Goal: Task Accomplishment & Management: Complete application form

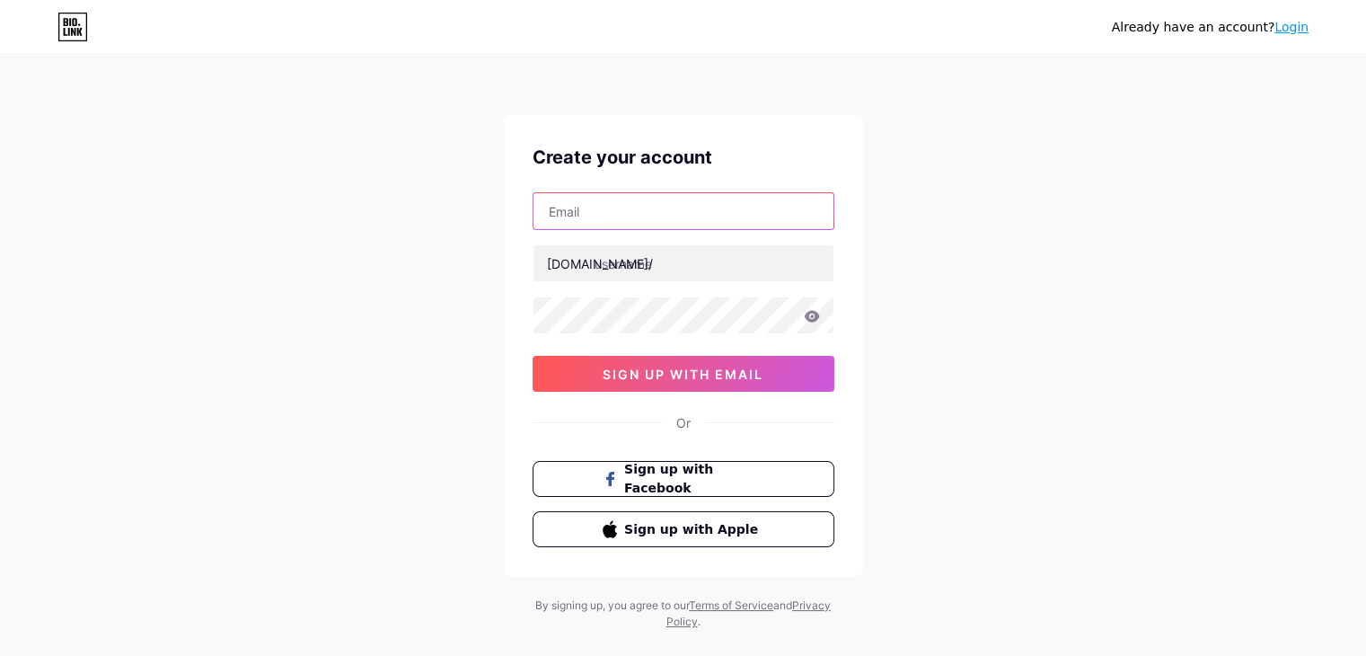
click at [626, 213] on input "text" at bounding box center [684, 211] width 300 height 36
type input "[EMAIL_ADDRESS][DOMAIN_NAME]"
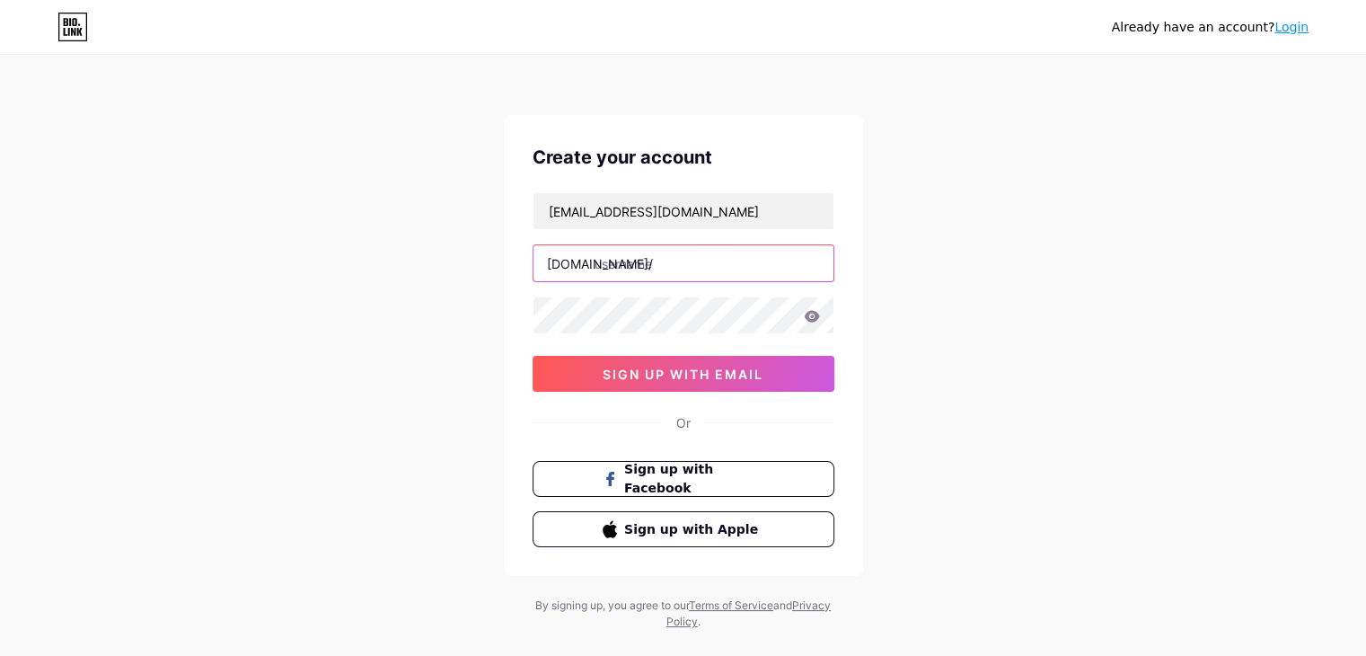
click at [609, 265] on input "text" at bounding box center [684, 263] width 300 height 36
paste input "24workclub"
type input "24workclub"
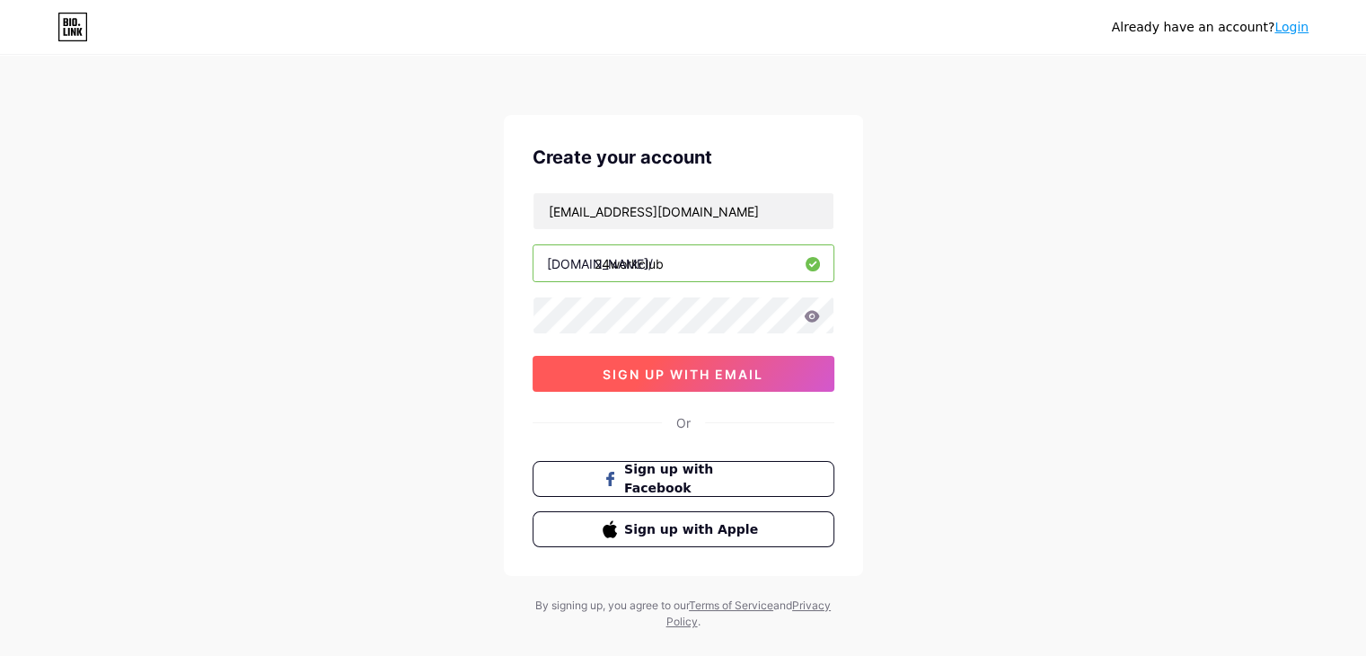
click at [688, 373] on span "sign up with email" at bounding box center [683, 373] width 161 height 15
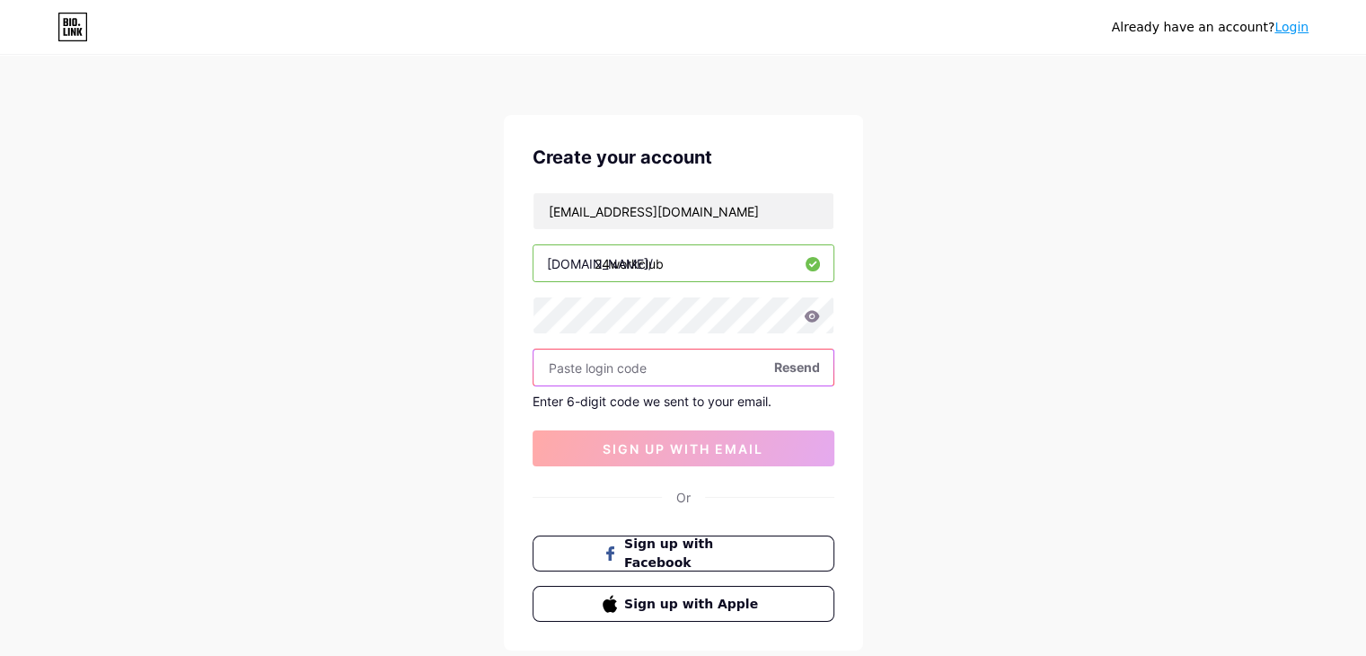
paste input "927128"
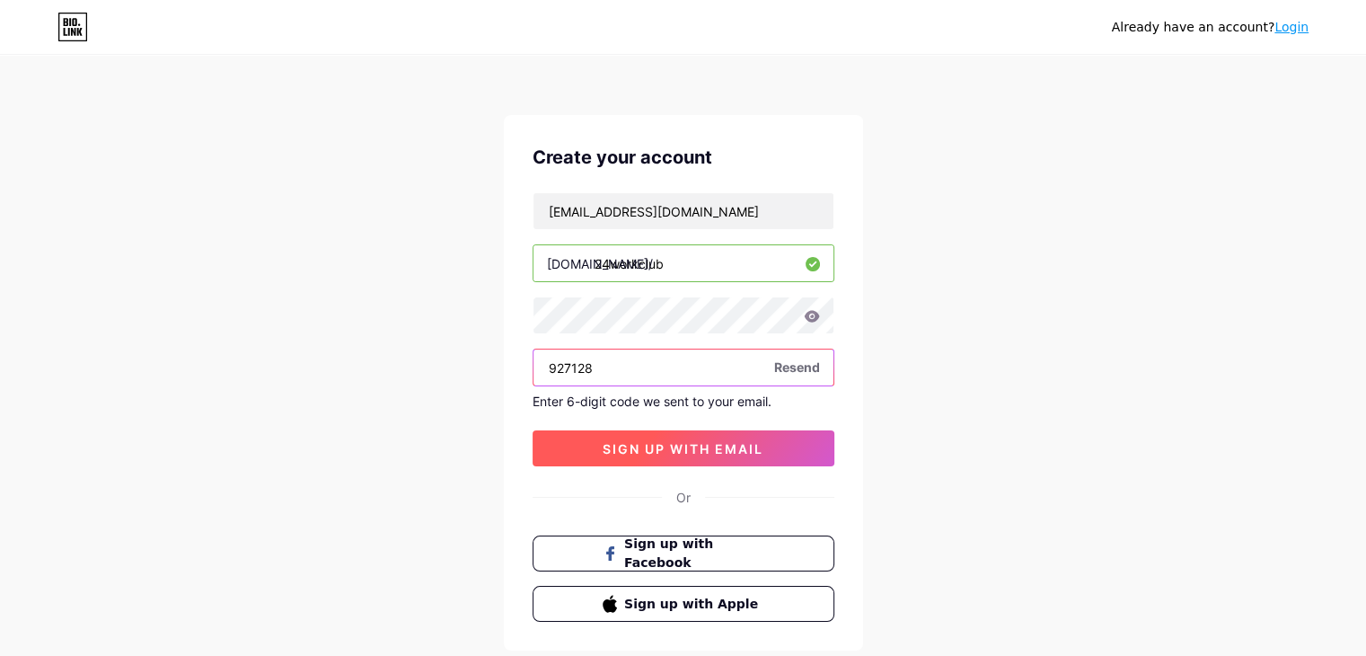
type input "927128"
click at [683, 457] on button "sign up with email" at bounding box center [684, 448] width 302 height 36
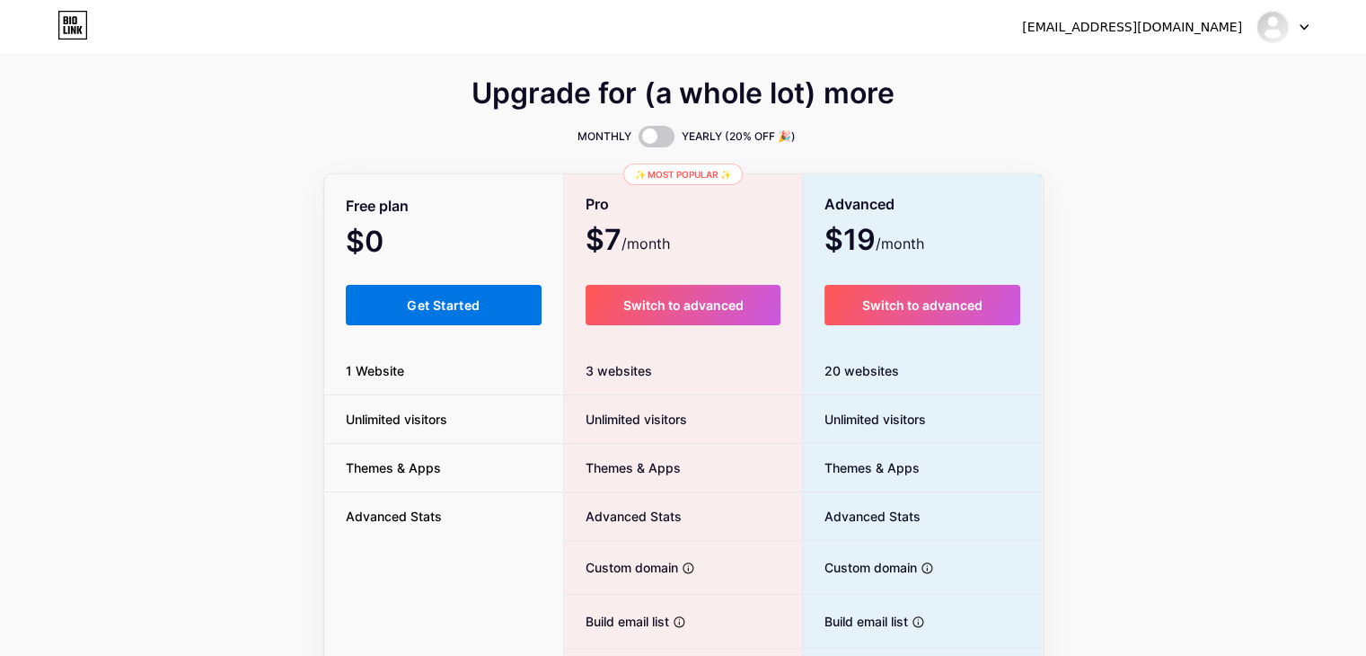
click at [456, 310] on span "Get Started" at bounding box center [443, 304] width 73 height 15
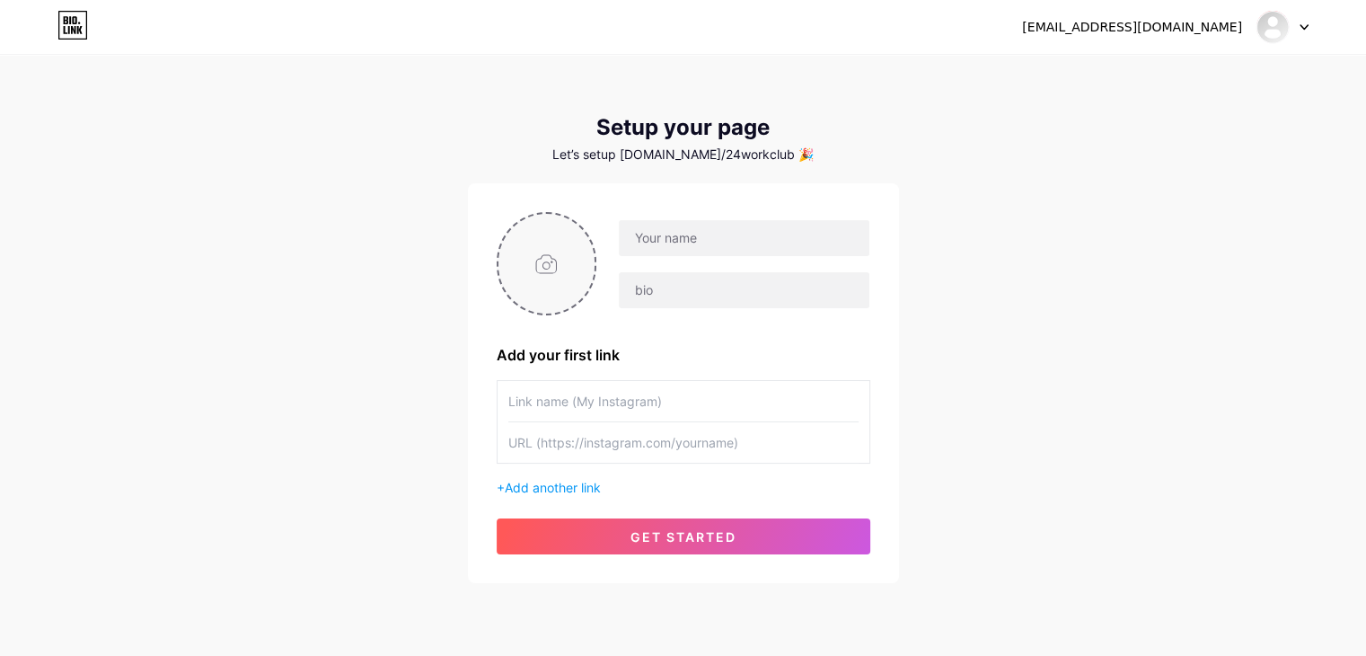
click at [568, 263] on input "file" at bounding box center [547, 264] width 97 height 100
type input "C:\fakepath\24workclublogo (1).jpg"
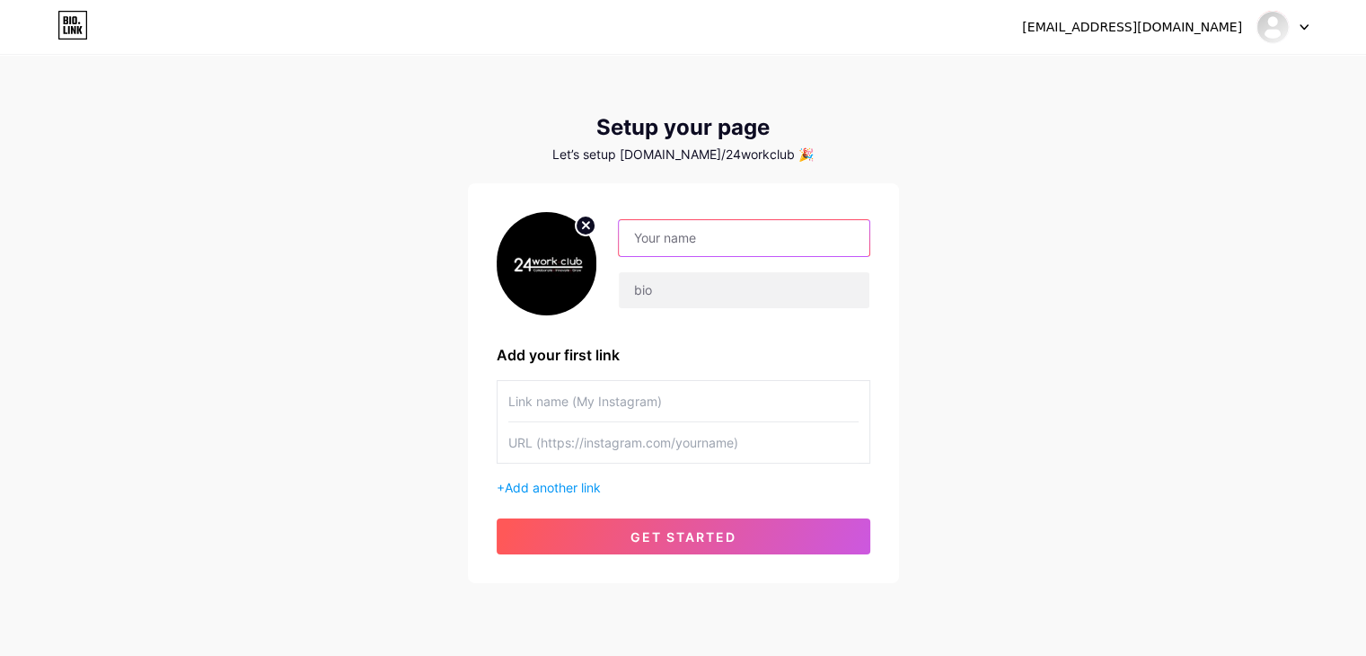
click at [647, 238] on input "text" at bounding box center [744, 238] width 250 height 36
paste input "24Work Club"
type input "24Work Club"
click at [671, 282] on input "text" at bounding box center [744, 290] width 250 height 36
paste input "24Work Club offers the best coworking office spaces on [GEOGRAPHIC_DATA]. Choos…"
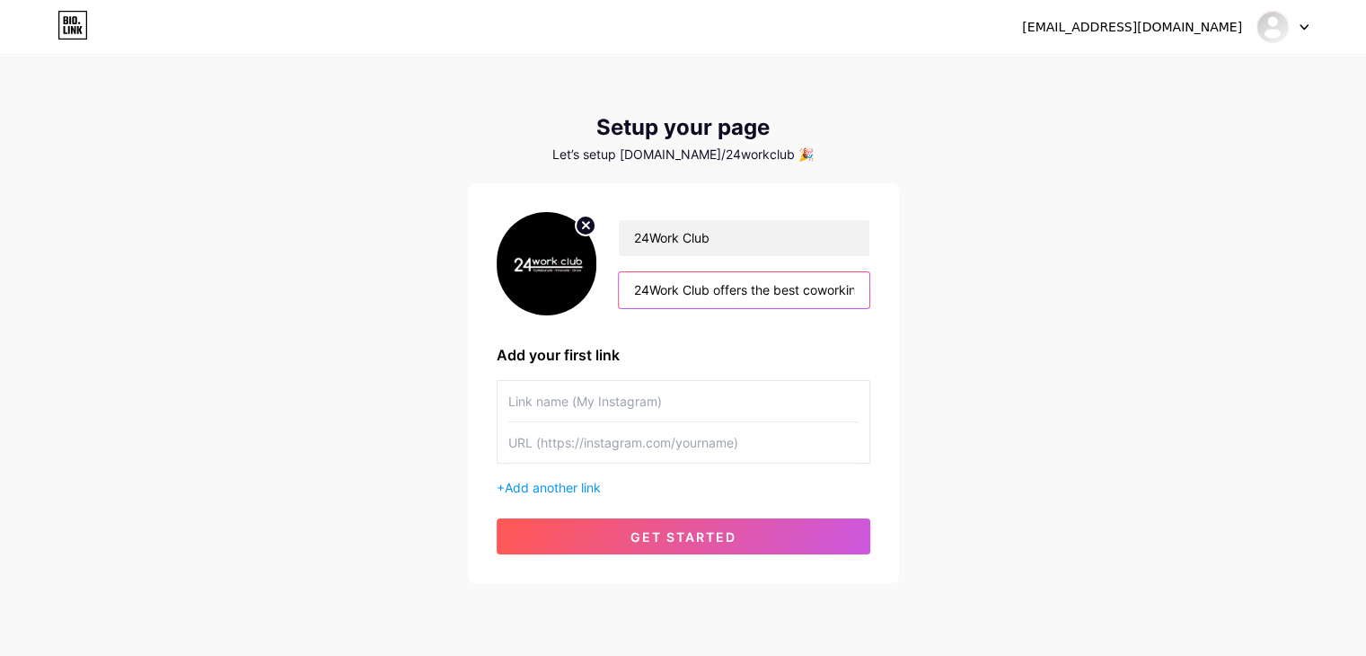
scroll to position [0, 927]
type input "24Work Club offers the best coworking office spaces on [GEOGRAPHIC_DATA]. Choos…"
click at [596, 406] on input "text" at bounding box center [683, 401] width 350 height 40
click at [521, 489] on span "Add another link" at bounding box center [553, 487] width 96 height 15
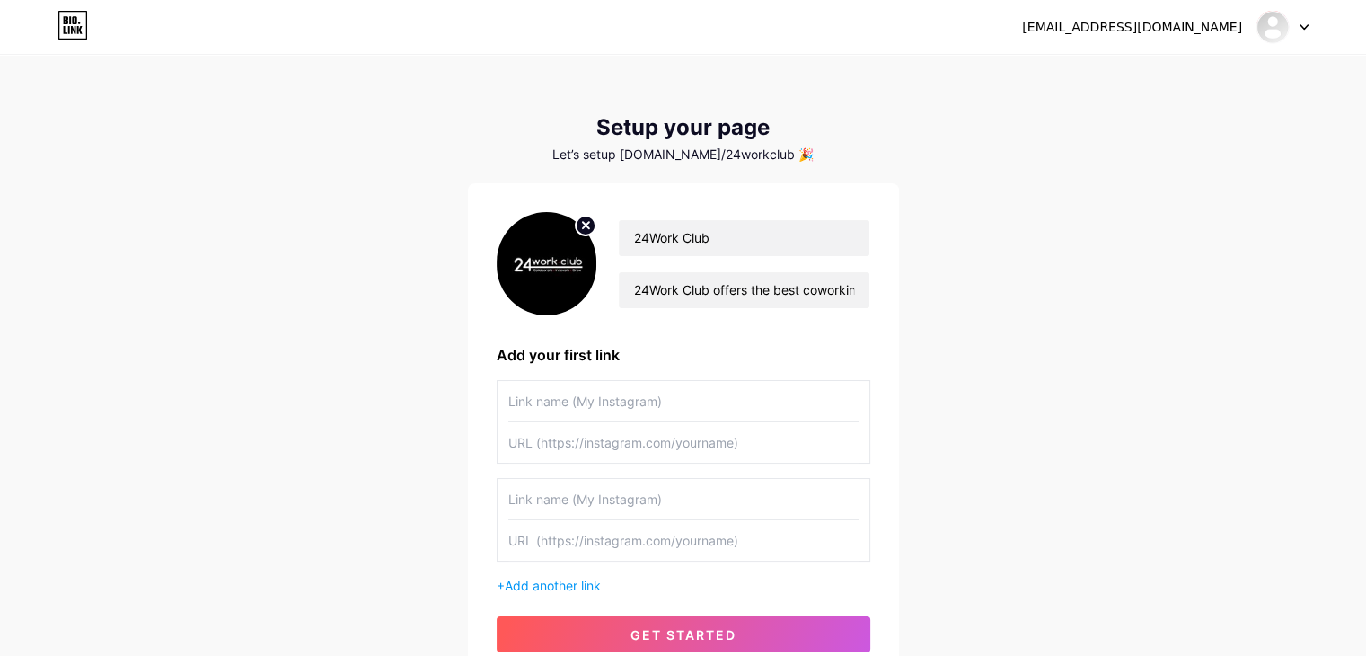
click at [568, 404] on input "text" at bounding box center [683, 401] width 350 height 40
paste input "best coworking spaces in [GEOGRAPHIC_DATA]"
type input "best coworking spaces in [GEOGRAPHIC_DATA]"
click at [583, 446] on input "text" at bounding box center [683, 442] width 350 height 40
paste input "[URL][DOMAIN_NAME]"
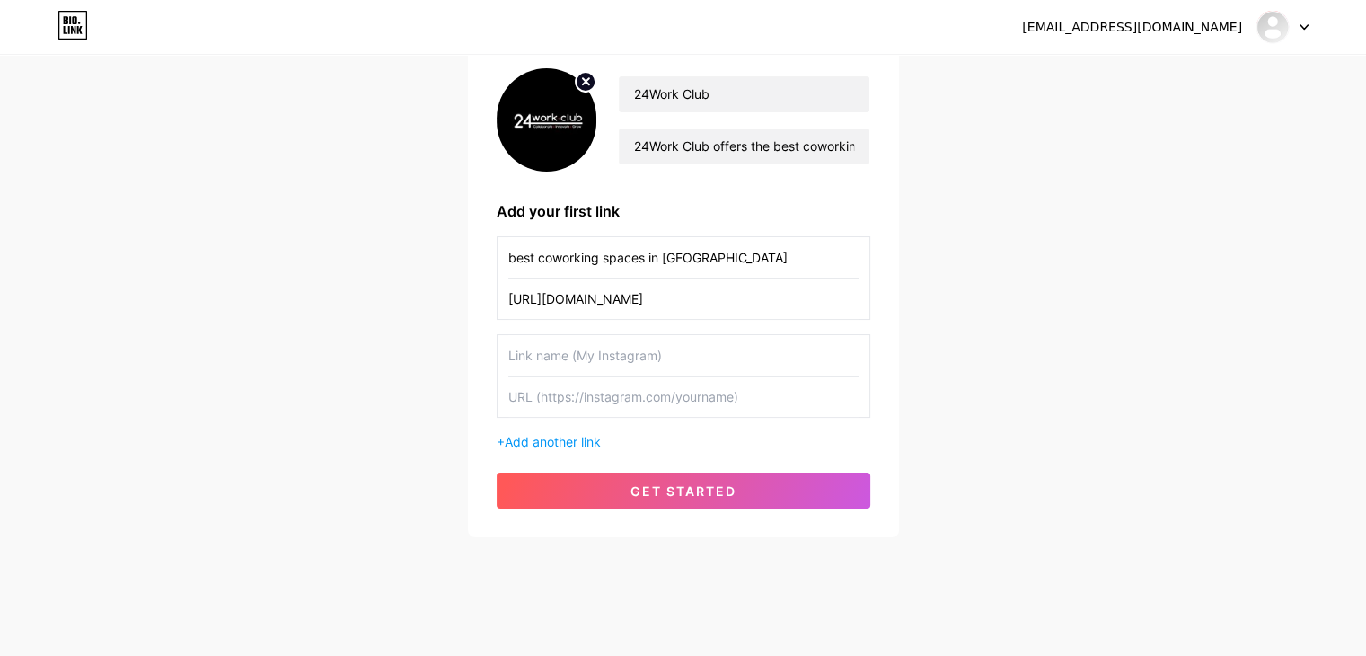
scroll to position [146, 0]
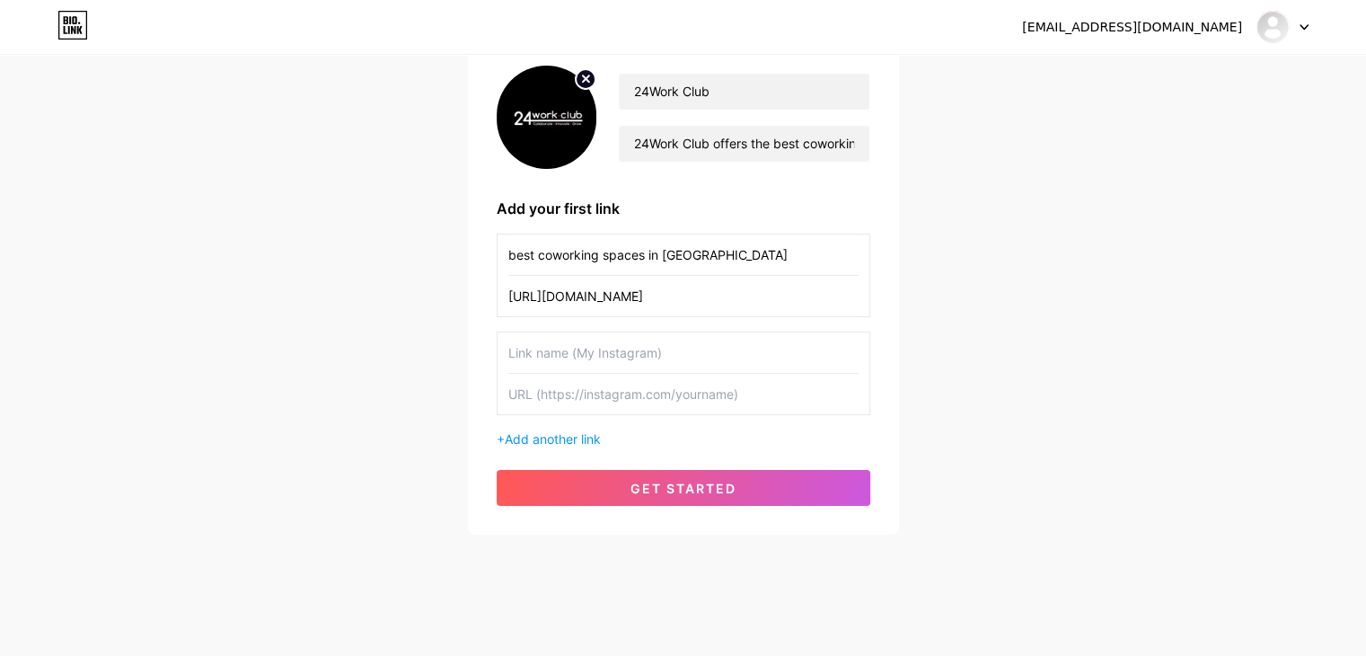
type input "[URL][DOMAIN_NAME]"
click at [556, 364] on input "text" at bounding box center [683, 352] width 350 height 40
paste input "private office cabin [GEOGRAPHIC_DATA]"
type input "private office cabin [GEOGRAPHIC_DATA]"
click at [556, 399] on input "text" at bounding box center [683, 394] width 350 height 40
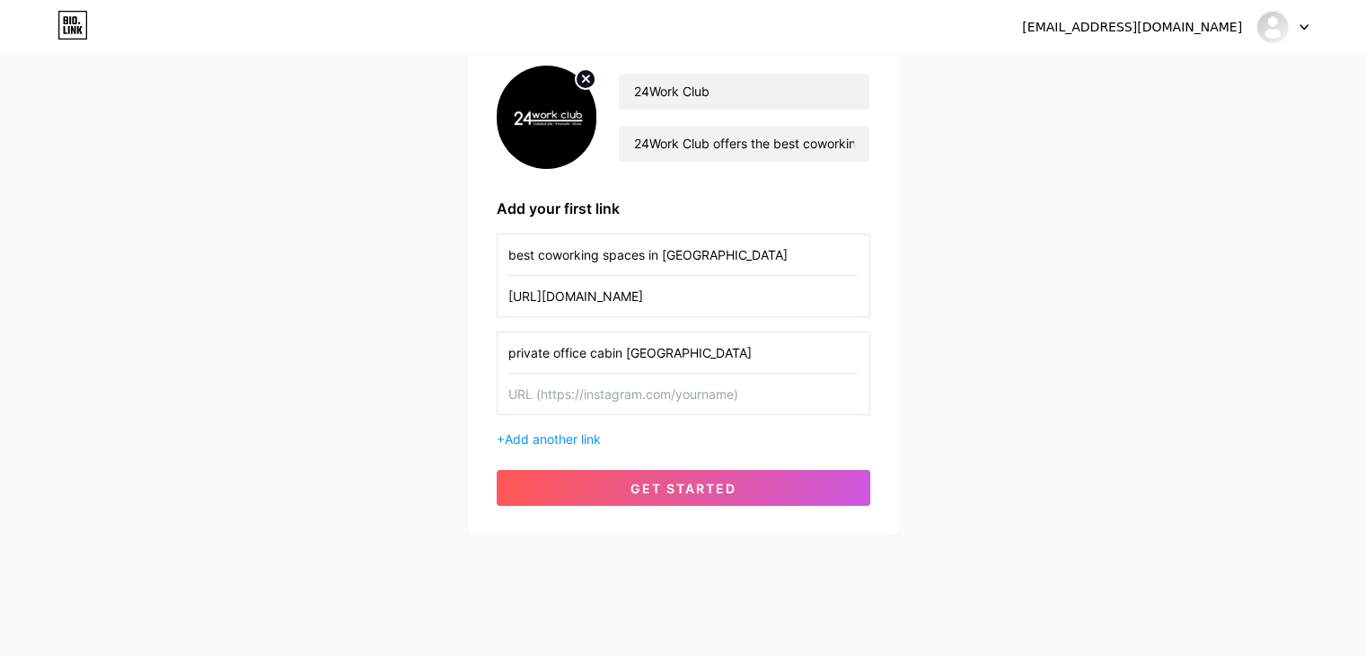
paste input "[URL][DOMAIN_NAME]"
type input "[URL][DOMAIN_NAME]"
click at [529, 431] on span "Add another link" at bounding box center [553, 438] width 96 height 15
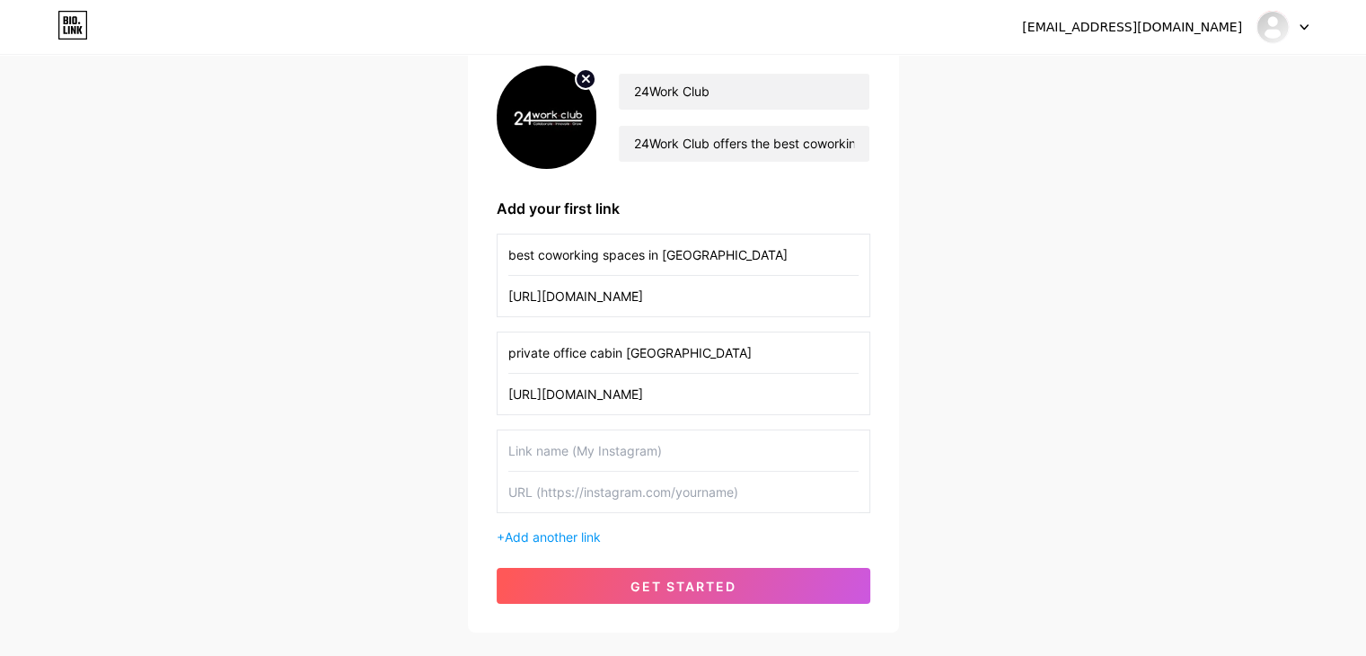
click at [538, 447] on input "text" at bounding box center [683, 450] width 350 height 40
paste input "shared workspace gurgaon"
type input "shared workspace gurgaon"
click at [514, 489] on input "text" at bounding box center [683, 492] width 350 height 40
paste input "[URL][DOMAIN_NAME]"
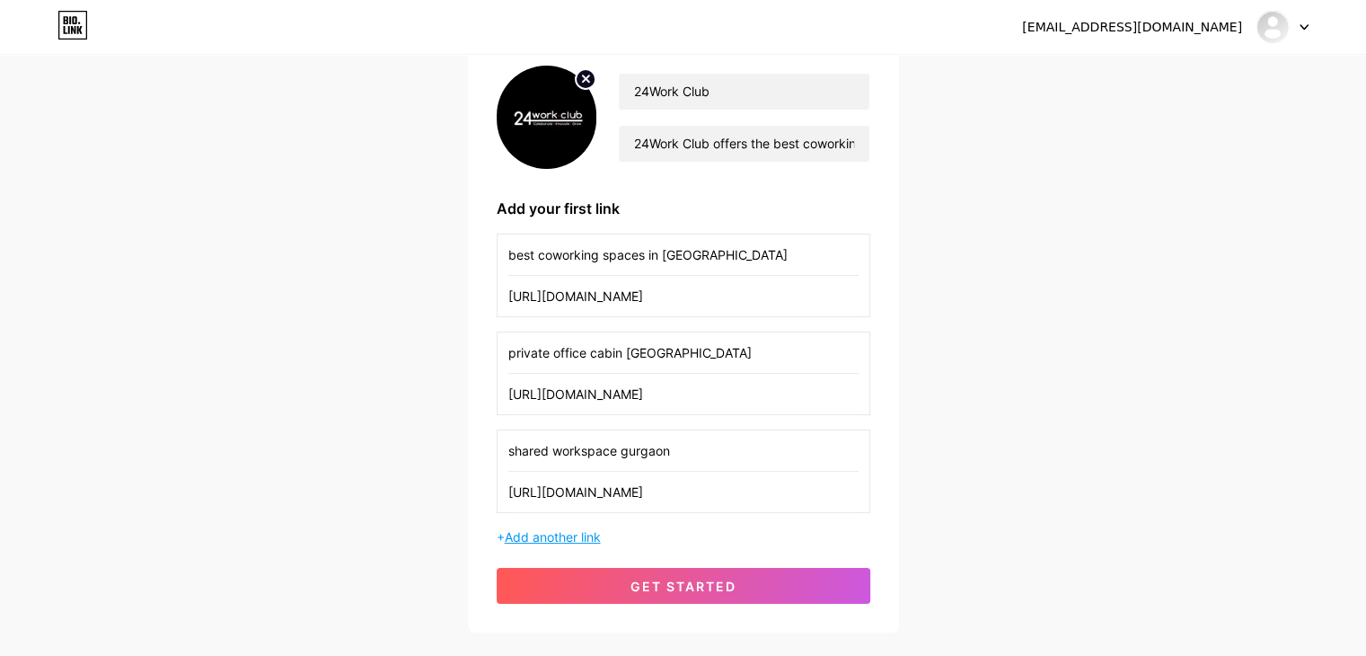
type input "[URL][DOMAIN_NAME]"
click at [540, 530] on span "Add another link" at bounding box center [553, 536] width 96 height 15
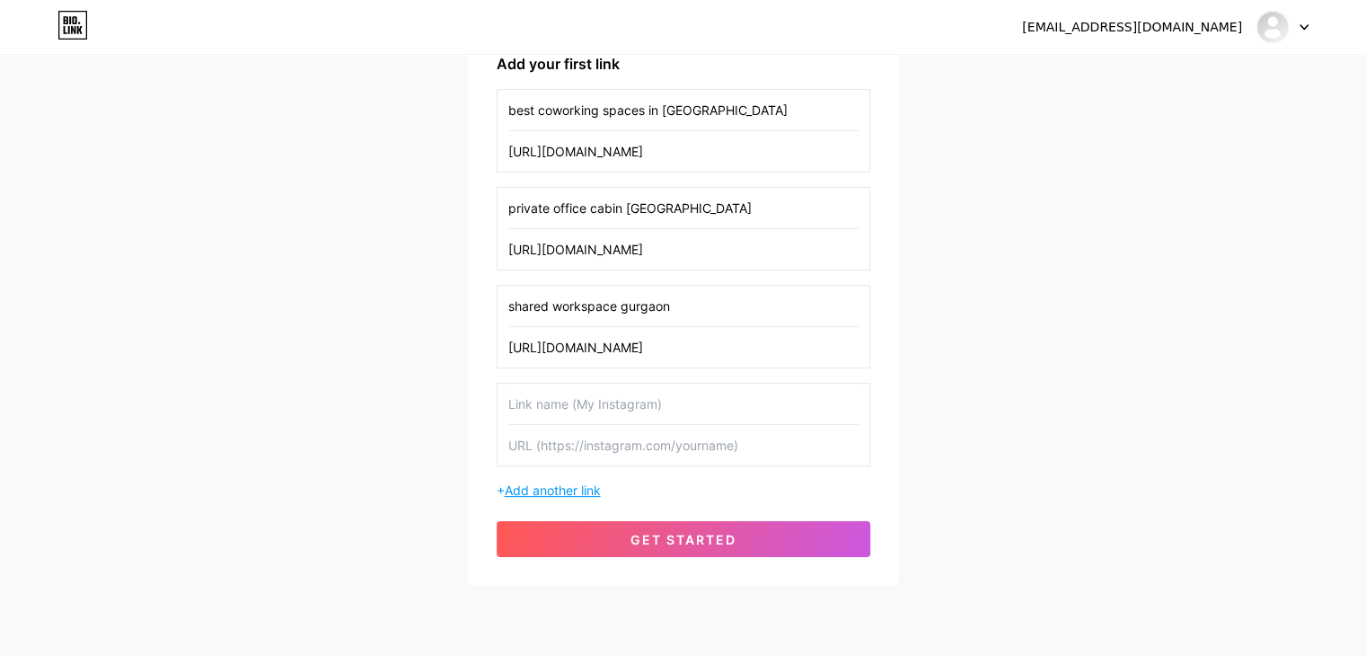
scroll to position [349, 0]
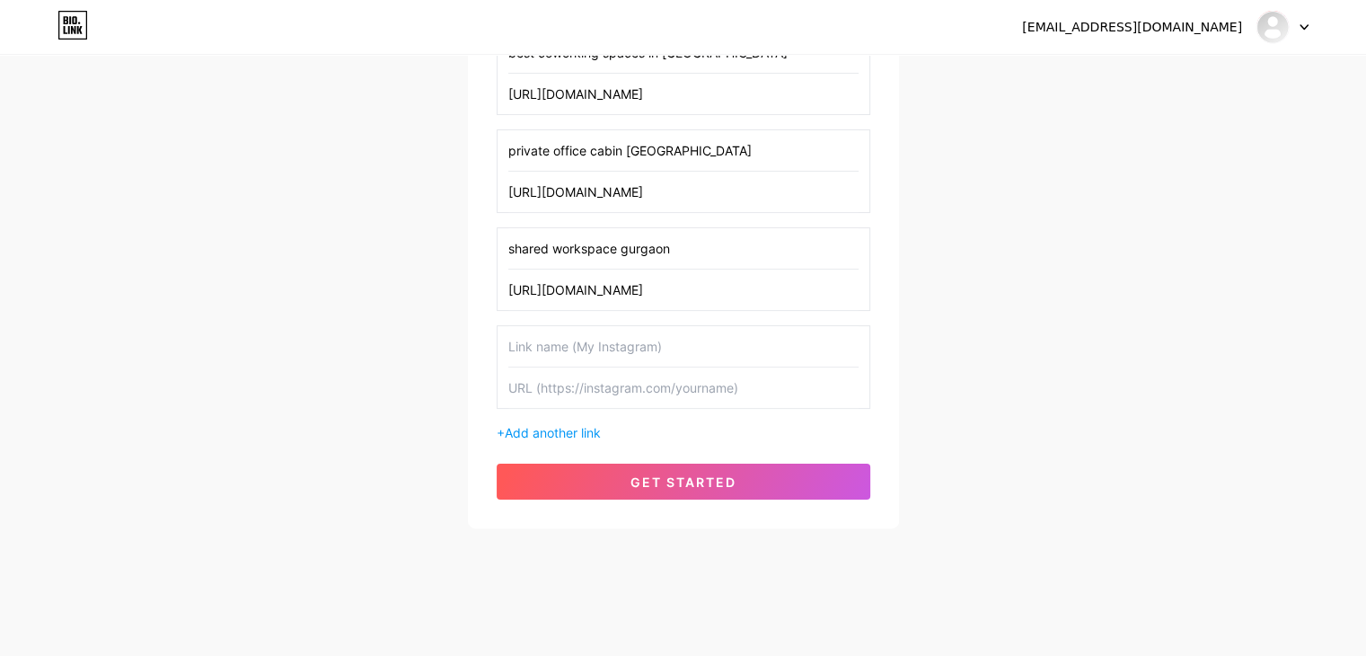
click at [566, 349] on input "text" at bounding box center [683, 346] width 350 height 40
paste input "flexible desk gurgaon"
type input "flexible desk gurgaon"
click at [539, 385] on input "text" at bounding box center [683, 387] width 350 height 40
paste input "[URL][DOMAIN_NAME]"
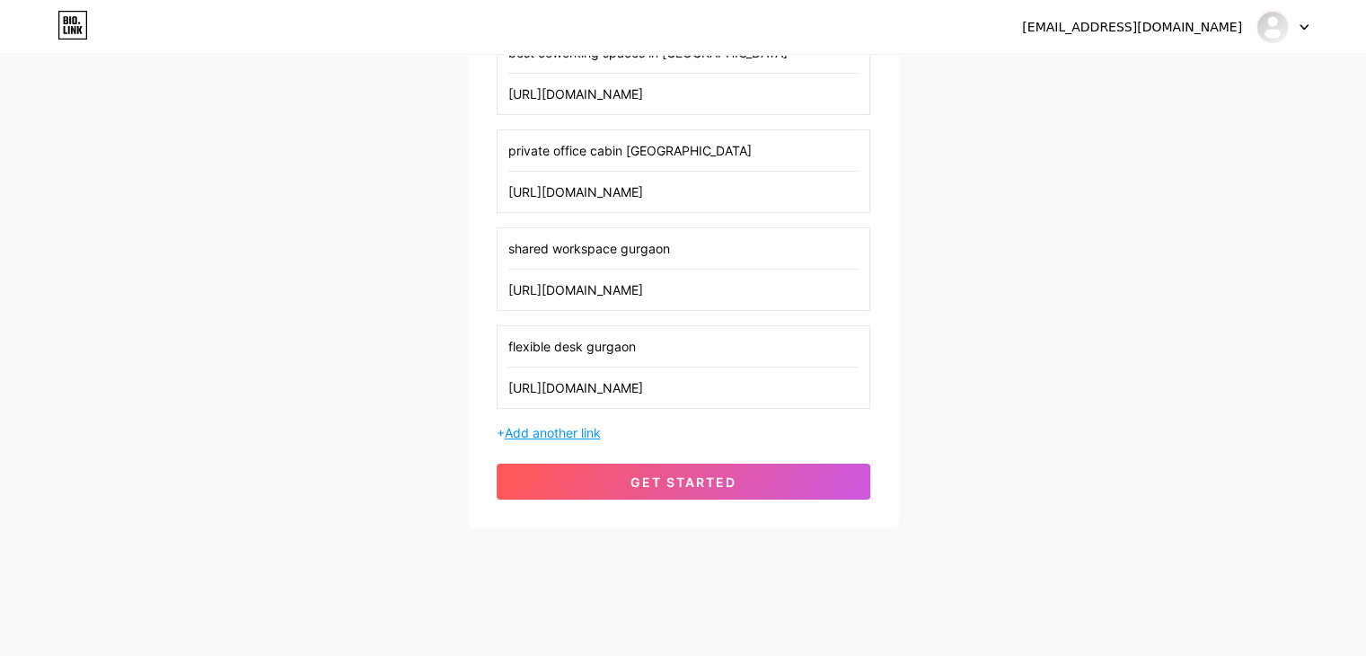
type input "[URL][DOMAIN_NAME]"
click at [518, 428] on span "Add another link" at bounding box center [553, 432] width 96 height 15
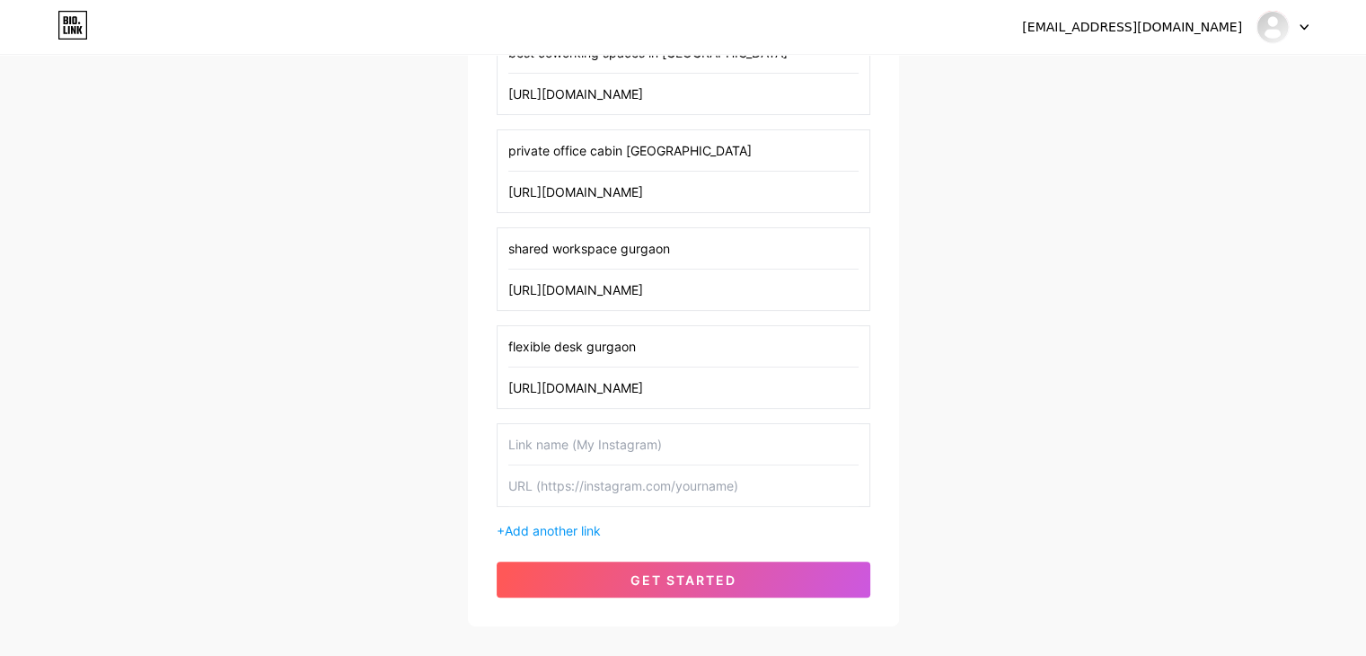
click at [542, 437] on input "text" at bounding box center [683, 444] width 350 height 40
paste input "conference room [GEOGRAPHIC_DATA] rent"
type input "conference room [GEOGRAPHIC_DATA] rent"
click at [551, 494] on input "text" at bounding box center [683, 485] width 350 height 40
paste input "[URL][DOMAIN_NAME]"
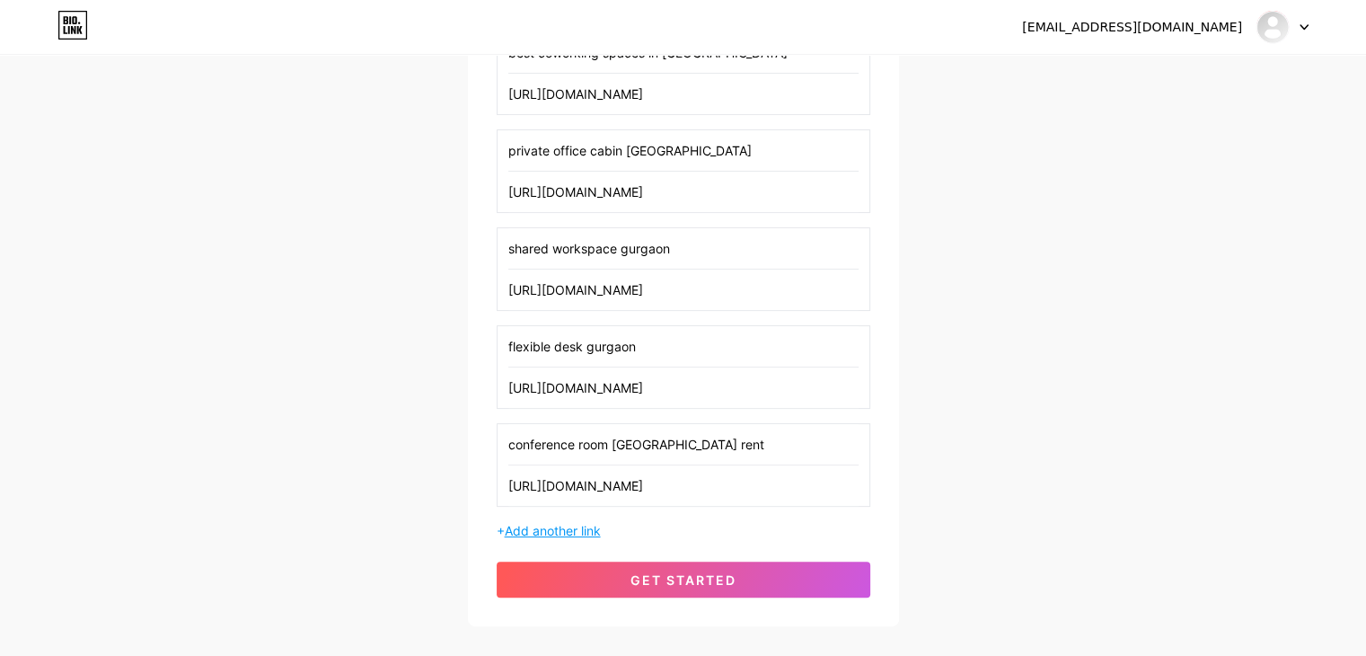
type input "[URL][DOMAIN_NAME]"
click at [549, 527] on span "Add another link" at bounding box center [553, 530] width 96 height 15
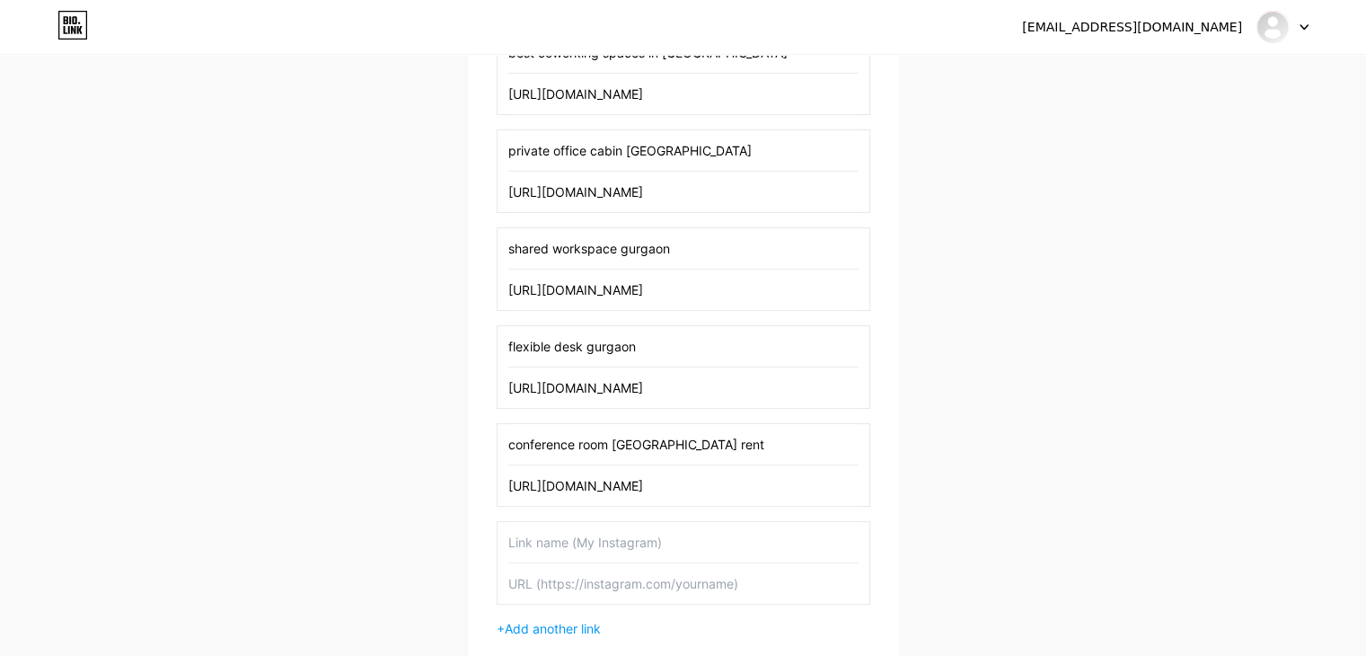
click at [543, 536] on input "text" at bounding box center [683, 542] width 350 height 40
paste input "virtual office [GEOGRAPHIC_DATA]"
type input "virtual office [GEOGRAPHIC_DATA]"
click at [528, 587] on input "text" at bounding box center [683, 583] width 350 height 40
paste input "[URL][DOMAIN_NAME]"
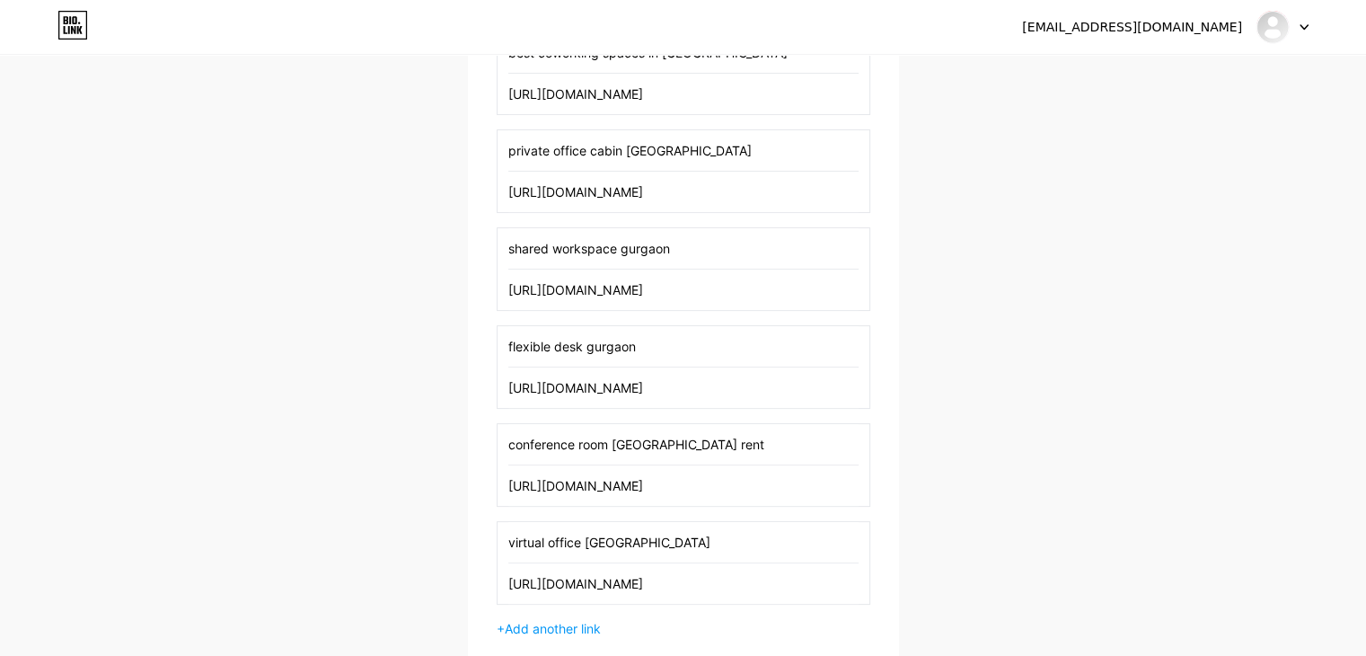
type input "[URL][DOMAIN_NAME]"
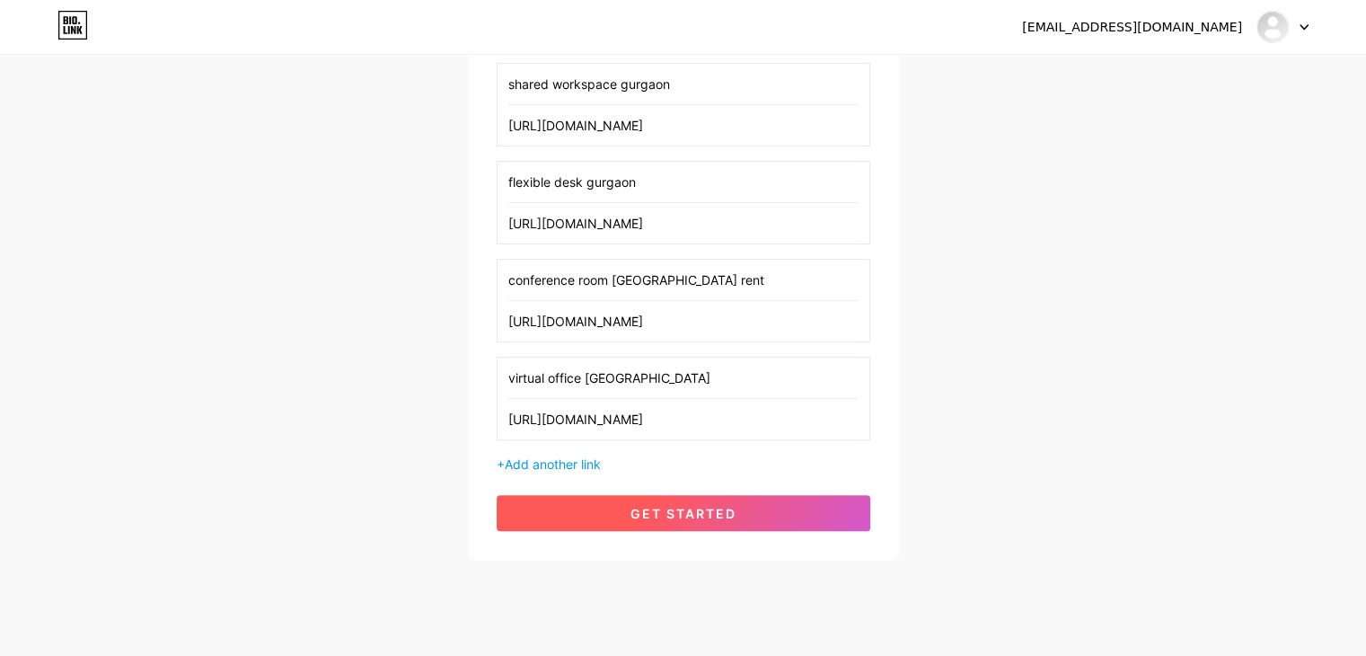
scroll to position [514, 0]
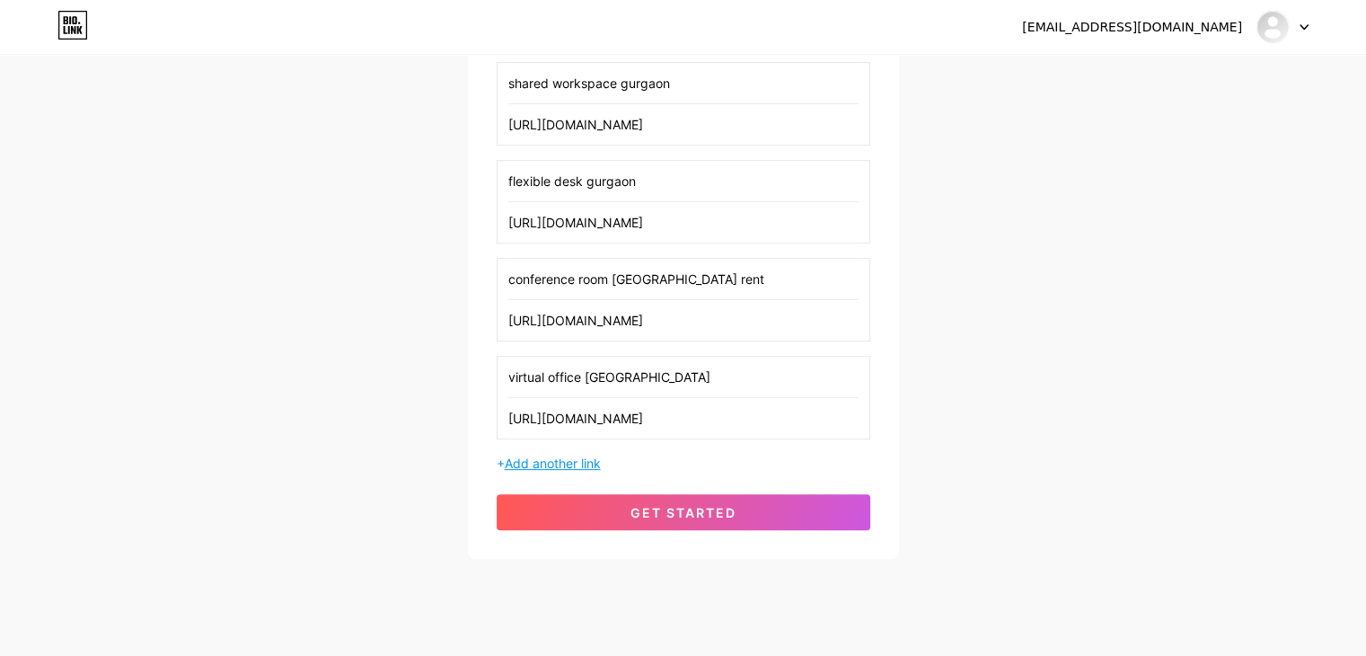
click at [536, 461] on span "Add another link" at bounding box center [553, 462] width 96 height 15
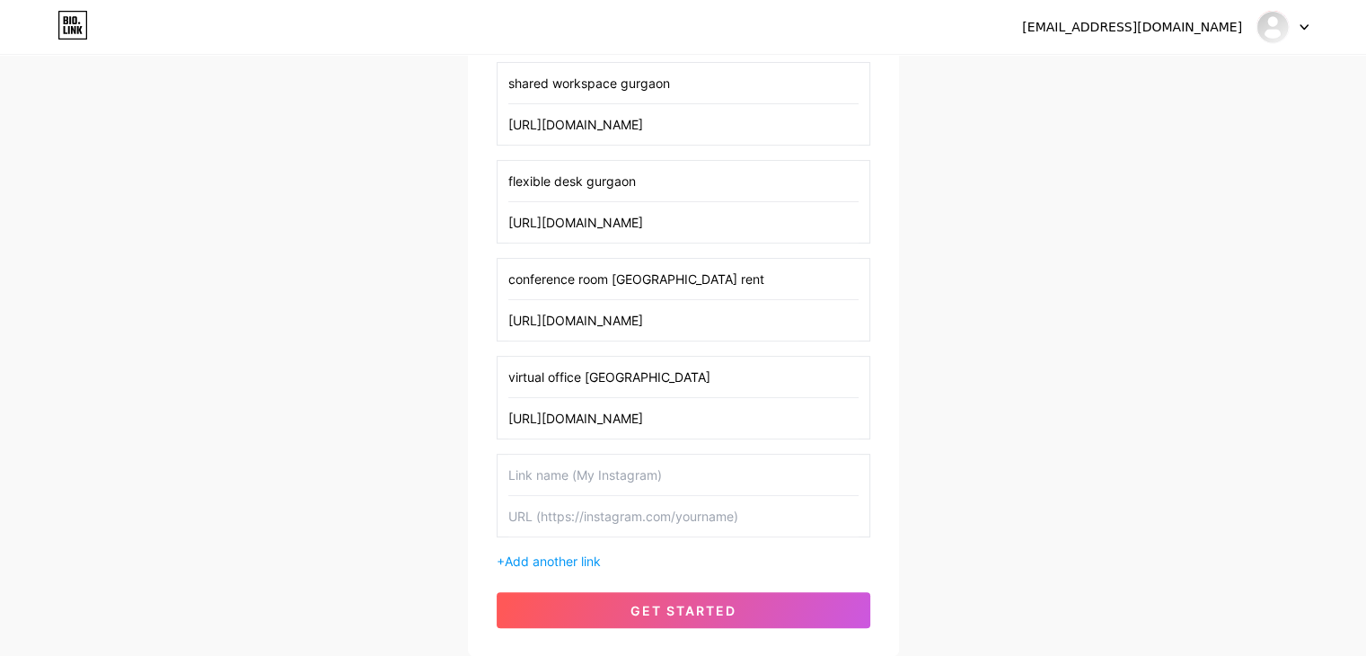
click at [536, 472] on input "text" at bounding box center [683, 475] width 350 height 40
paste input "corporate event venue [GEOGRAPHIC_DATA]"
type input "corporate event venue [GEOGRAPHIC_DATA]"
click at [511, 510] on input "text" at bounding box center [683, 516] width 350 height 40
paste input "[URL][DOMAIN_NAME]"
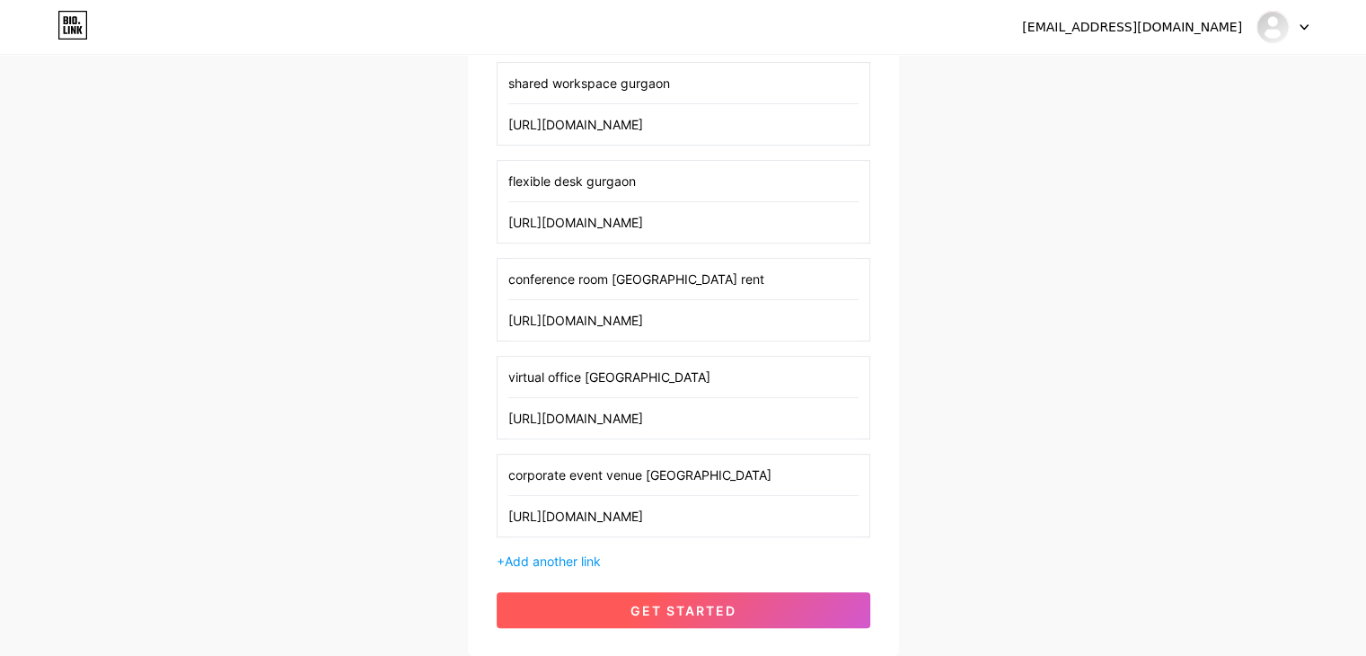
type input "[URL][DOMAIN_NAME]"
click at [646, 603] on span "get started" at bounding box center [684, 610] width 106 height 15
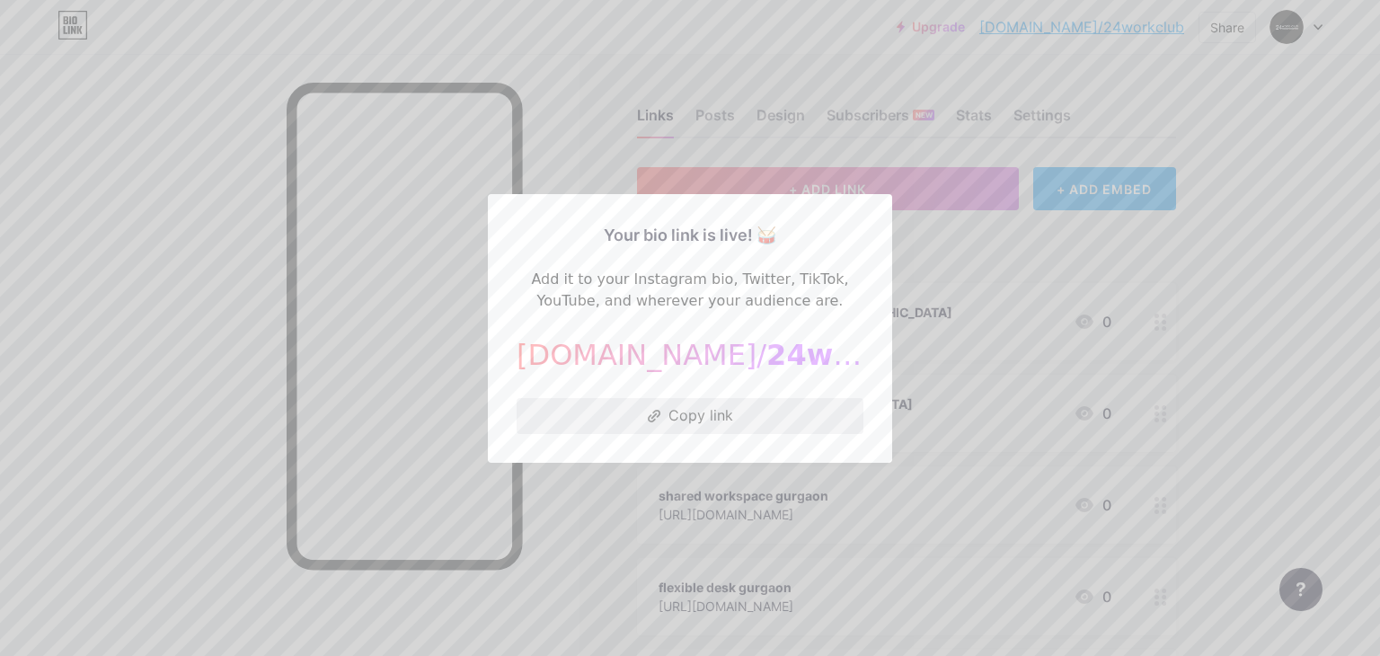
click at [665, 420] on button "Copy link" at bounding box center [690, 416] width 347 height 36
